Goal: Communication & Community: Answer question/provide support

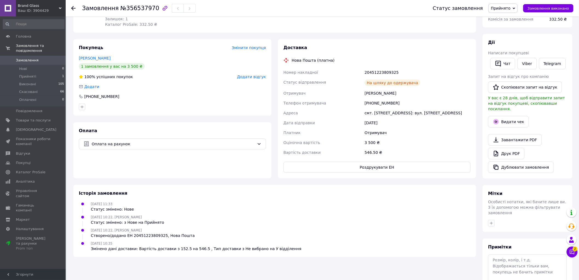
scroll to position [102, 0]
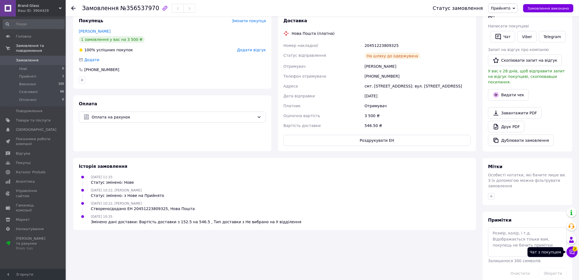
click at [574, 249] on span "2" at bounding box center [575, 247] width 5 height 5
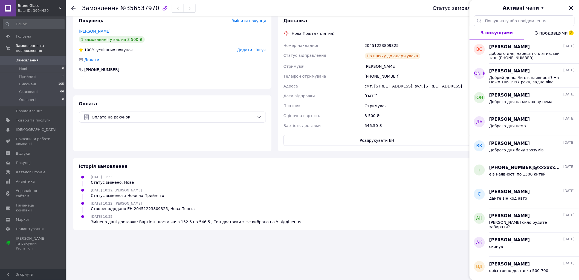
click at [547, 34] on span "З продавцями 2" at bounding box center [552, 32] width 33 height 5
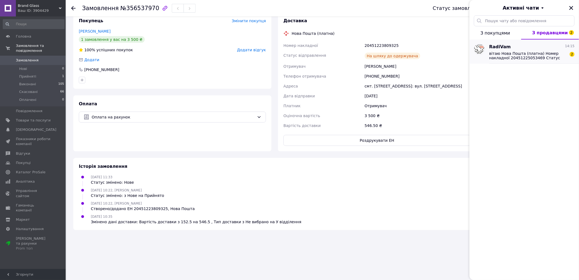
click at [525, 58] on span "вітаю Нова Пошта (платна) Номер накладної 20451225053469 Статус відправлення За…" at bounding box center [529, 55] width 78 height 9
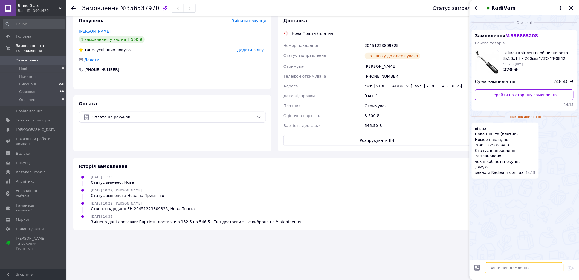
click at [512, 267] on textarea at bounding box center [524, 267] width 79 height 11
type textarea "L"
type textarea "Дякую"
click at [568, 267] on div at bounding box center [571, 268] width 11 height 13
click at [572, 267] on icon at bounding box center [571, 267] width 5 height 5
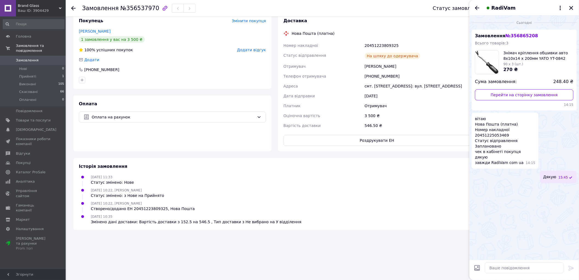
click at [72, 6] on icon at bounding box center [73, 8] width 4 height 4
